Goal: Transaction & Acquisition: Obtain resource

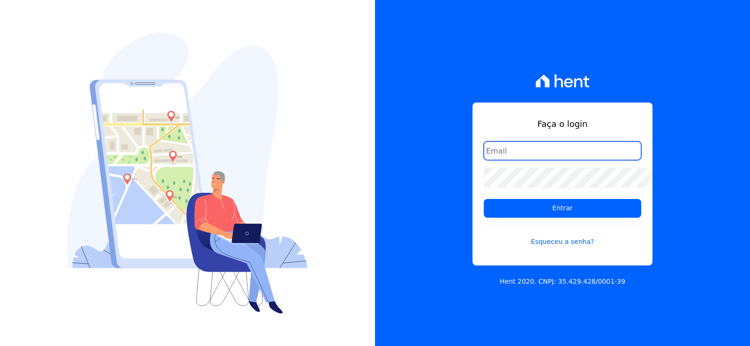
type input "[EMAIL_ADDRESS][DOMAIN_NAME]"
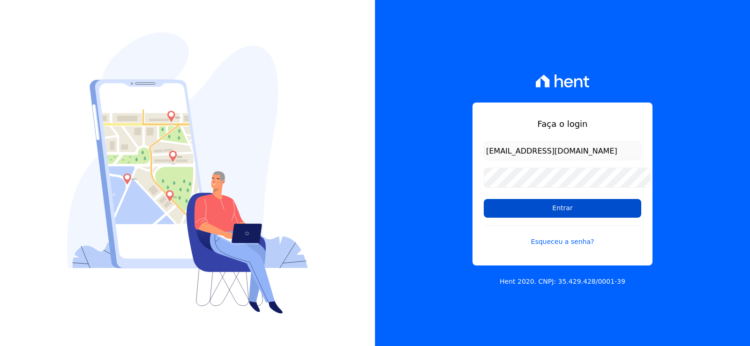
click at [548, 212] on input "Entrar" at bounding box center [562, 208] width 157 height 19
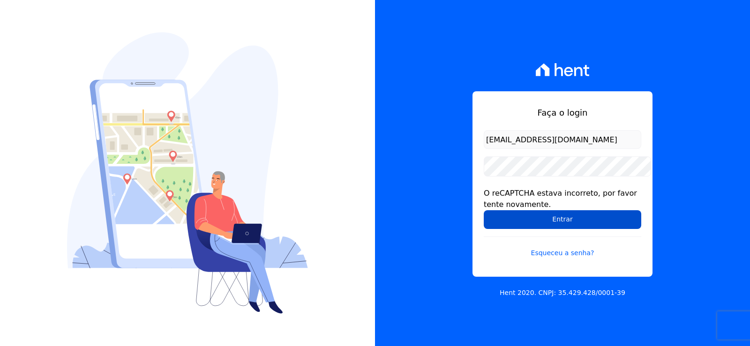
click at [500, 222] on input "Entrar" at bounding box center [562, 219] width 157 height 19
click at [493, 228] on input "Entrar" at bounding box center [562, 219] width 157 height 19
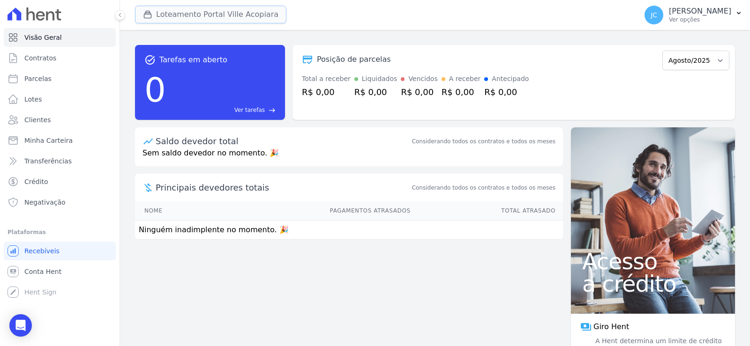
click at [218, 14] on button "Loteamento Portal Ville Acopiara" at bounding box center [210, 15] width 151 height 18
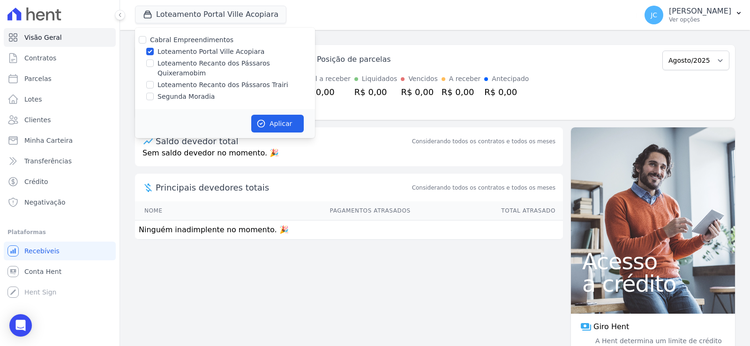
click at [200, 56] on label "Loteamento Portal Ville Acopiara" at bounding box center [210, 52] width 107 height 10
click at [154, 55] on input "Loteamento Portal Ville Acopiara" at bounding box center [149, 51] width 7 height 7
checkbox input "false"
click at [192, 64] on label "Loteamento Recanto dos Pássaros Quixeramobim" at bounding box center [235, 69] width 157 height 20
click at [154, 64] on input "Loteamento Recanto dos Pássaros Quixeramobim" at bounding box center [149, 63] width 7 height 7
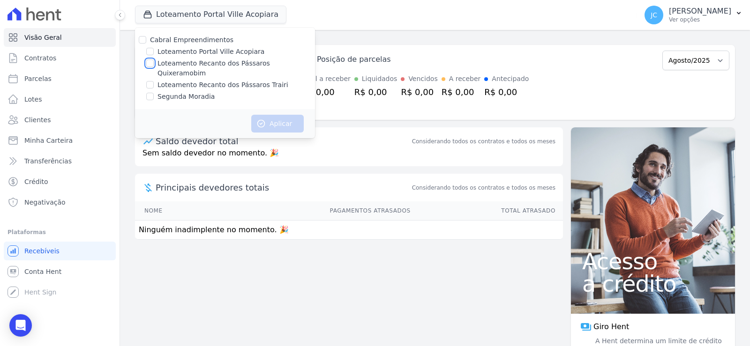
checkbox input "true"
click at [285, 115] on button "Aplicar" at bounding box center [277, 124] width 52 height 18
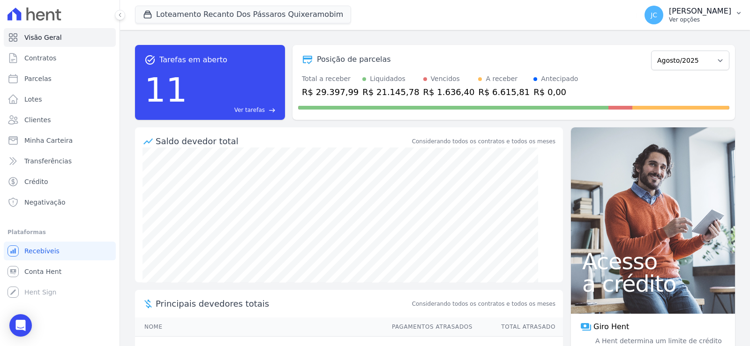
click at [723, 14] on p "JANAÍNA CABRAL" at bounding box center [700, 11] width 62 height 9
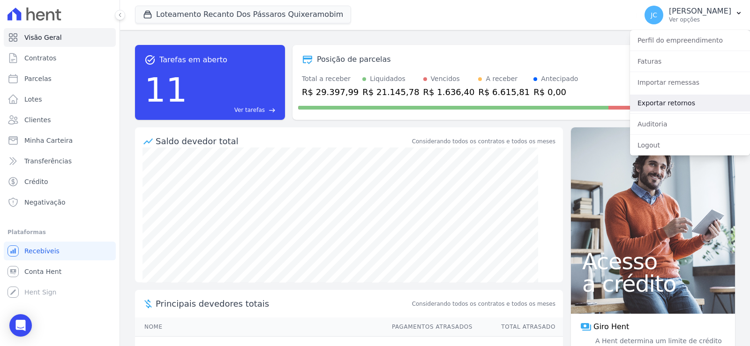
click at [712, 106] on link "Exportar retornos" at bounding box center [690, 103] width 120 height 17
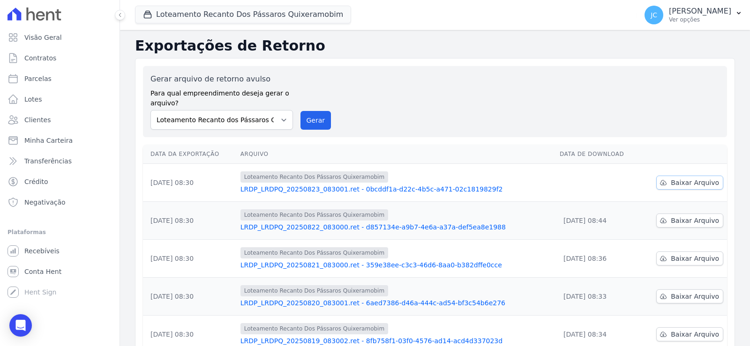
click at [679, 187] on span "Baixar Arquivo" at bounding box center [695, 182] width 48 height 9
click at [253, 8] on button "Loteamento Recanto Dos Pássaros Quixeramobim" at bounding box center [243, 15] width 216 height 18
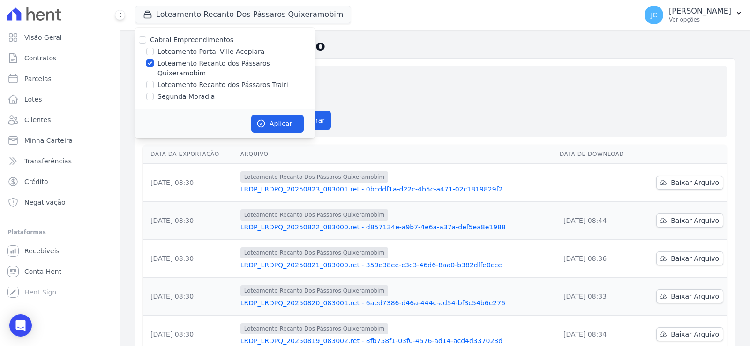
click at [185, 69] on label "Loteamento Recanto dos Pássaros Quixeramobim" at bounding box center [235, 69] width 157 height 20
click at [154, 67] on input "Loteamento Recanto dos Pássaros Quixeramobim" at bounding box center [149, 63] width 7 height 7
checkbox input "false"
click at [184, 80] on label "Loteamento Recanto dos Pássaros Trairi" at bounding box center [222, 85] width 131 height 10
click at [154, 81] on input "Loteamento Recanto dos Pássaros Trairi" at bounding box center [149, 84] width 7 height 7
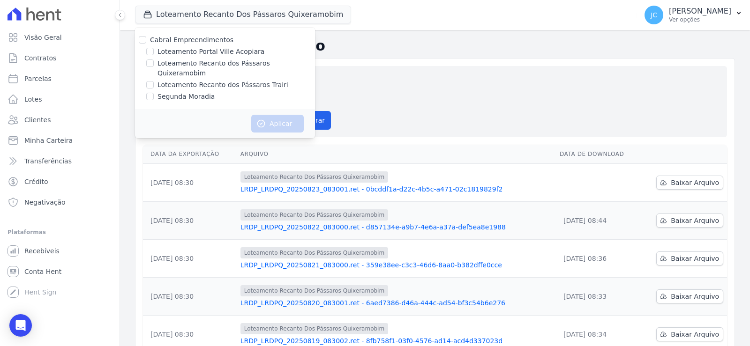
checkbox input "true"
click at [301, 120] on button "Aplicar" at bounding box center [277, 124] width 52 height 18
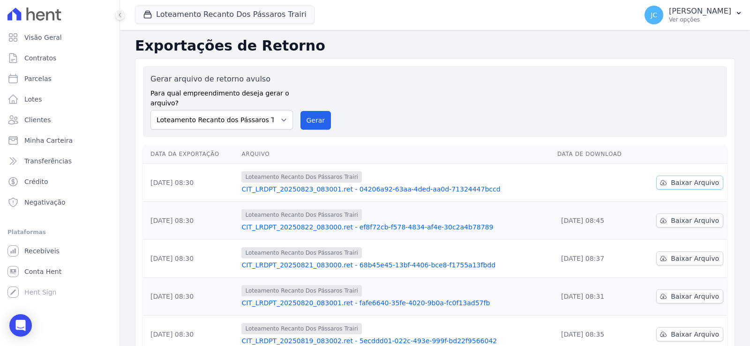
click at [682, 187] on span "Baixar Arquivo" at bounding box center [695, 182] width 48 height 9
click at [258, 16] on button "Loteamento Recanto Dos Pássaros Trairi" at bounding box center [224, 15] width 179 height 18
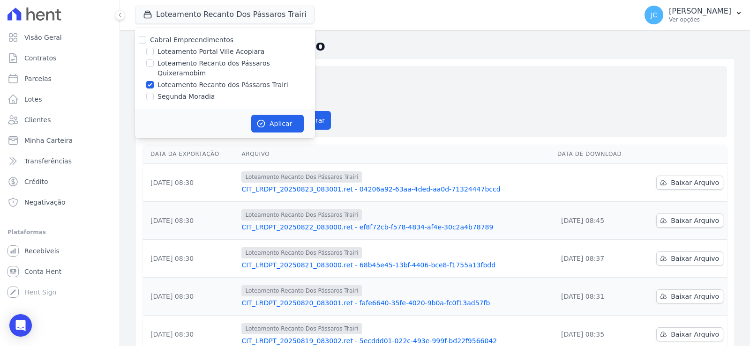
click at [172, 80] on label "Loteamento Recanto dos Pássaros Trairi" at bounding box center [222, 85] width 131 height 10
click at [154, 81] on input "Loteamento Recanto dos Pássaros Trairi" at bounding box center [149, 84] width 7 height 7
checkbox input "false"
click at [174, 94] on label "Segunda Moradia" at bounding box center [185, 97] width 57 height 10
click at [154, 94] on input "Segunda Moradia" at bounding box center [149, 96] width 7 height 7
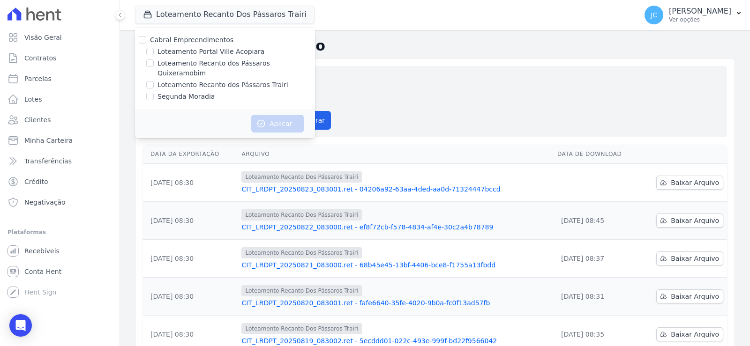
checkbox input "true"
click at [291, 124] on button "Aplicar" at bounding box center [277, 124] width 52 height 18
